Goal: Find specific page/section: Find specific page/section

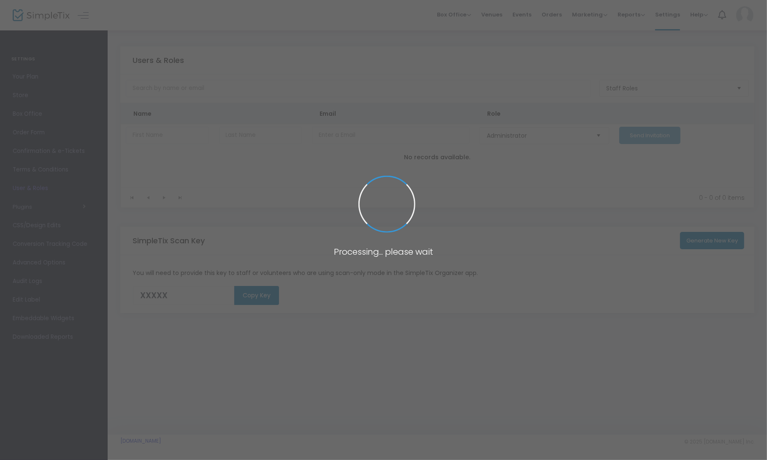
type input "MMQ3V"
